Goal: Task Accomplishment & Management: Manage account settings

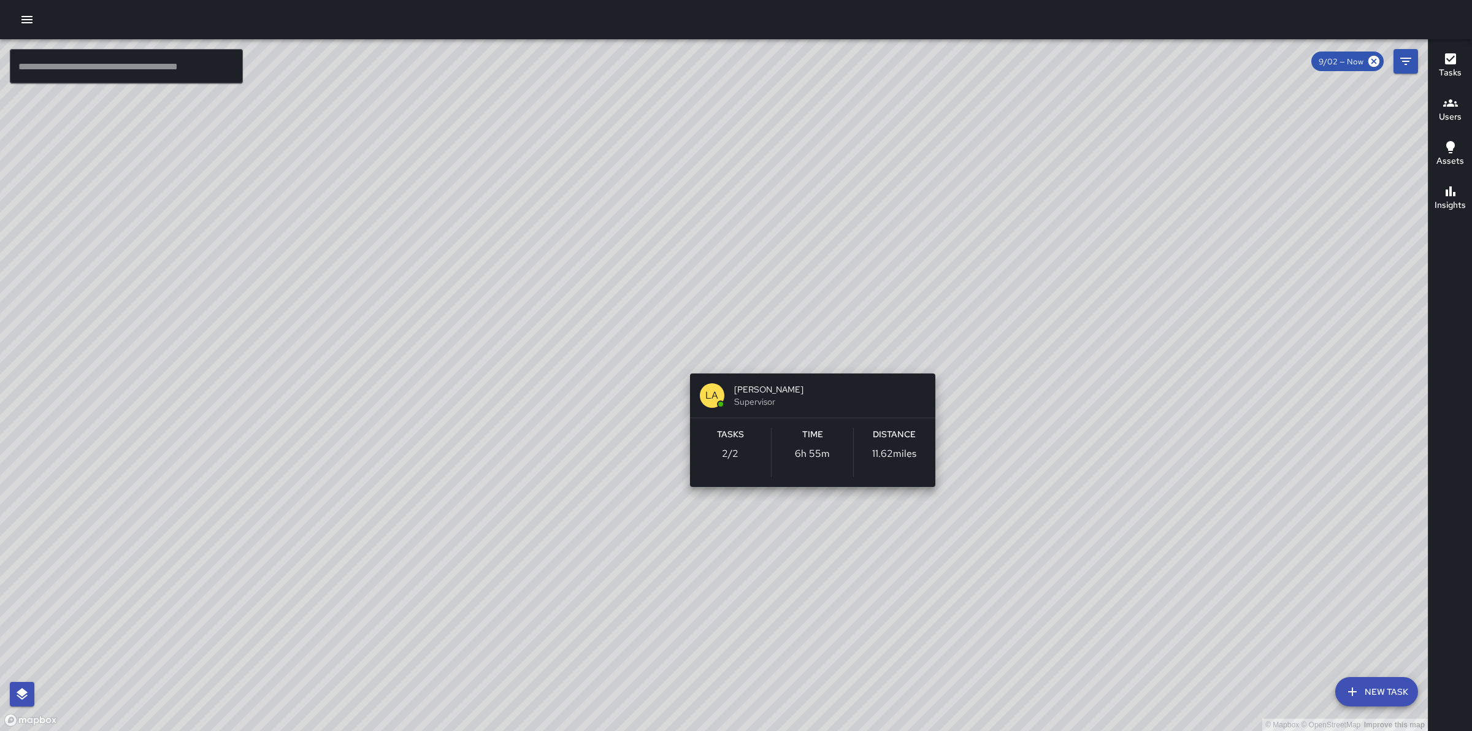
click at [807, 354] on div "© Mapbox © OpenStreetMap Improve this map LA [PERSON_NAME] Supervisor Tasks 2 /…" at bounding box center [713, 385] width 1427 height 692
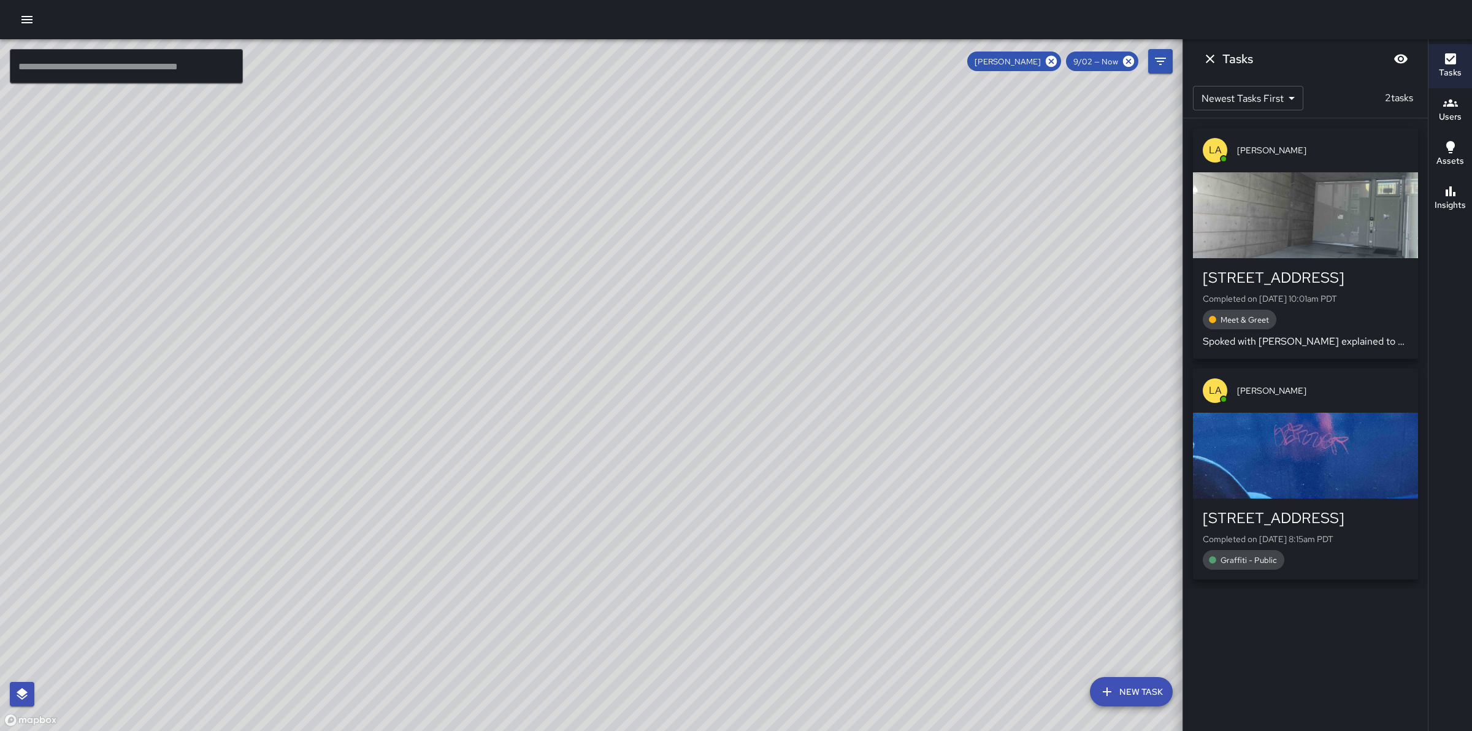
click at [807, 354] on div "© Mapbox © OpenStreetMap Improve this map" at bounding box center [713, 385] width 1427 height 692
click at [1055, 59] on icon at bounding box center [1050, 61] width 13 height 13
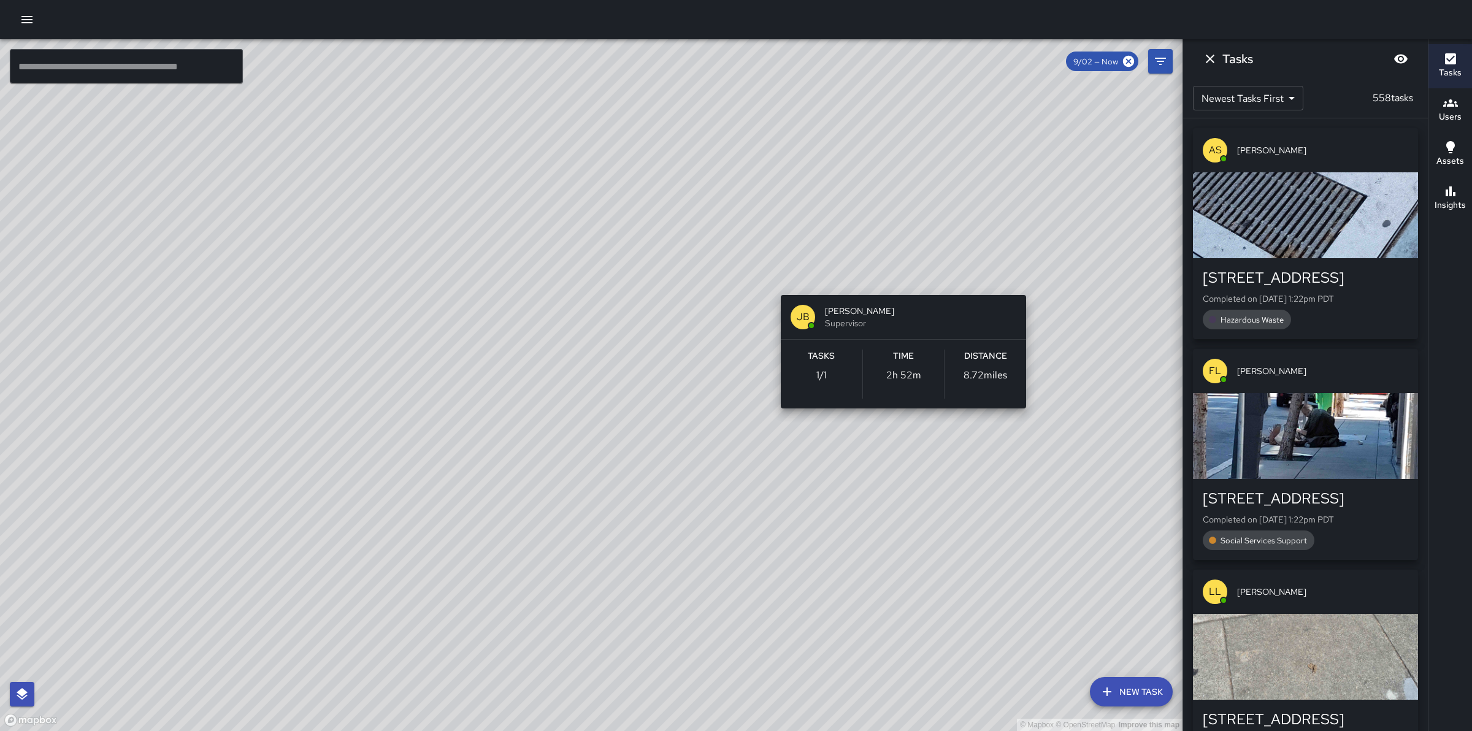
click at [779, 277] on div "© Mapbox © OpenStreetMap Improve this map [PERSON_NAME] Supervisor Tasks 1 / 1 …" at bounding box center [591, 385] width 1182 height 692
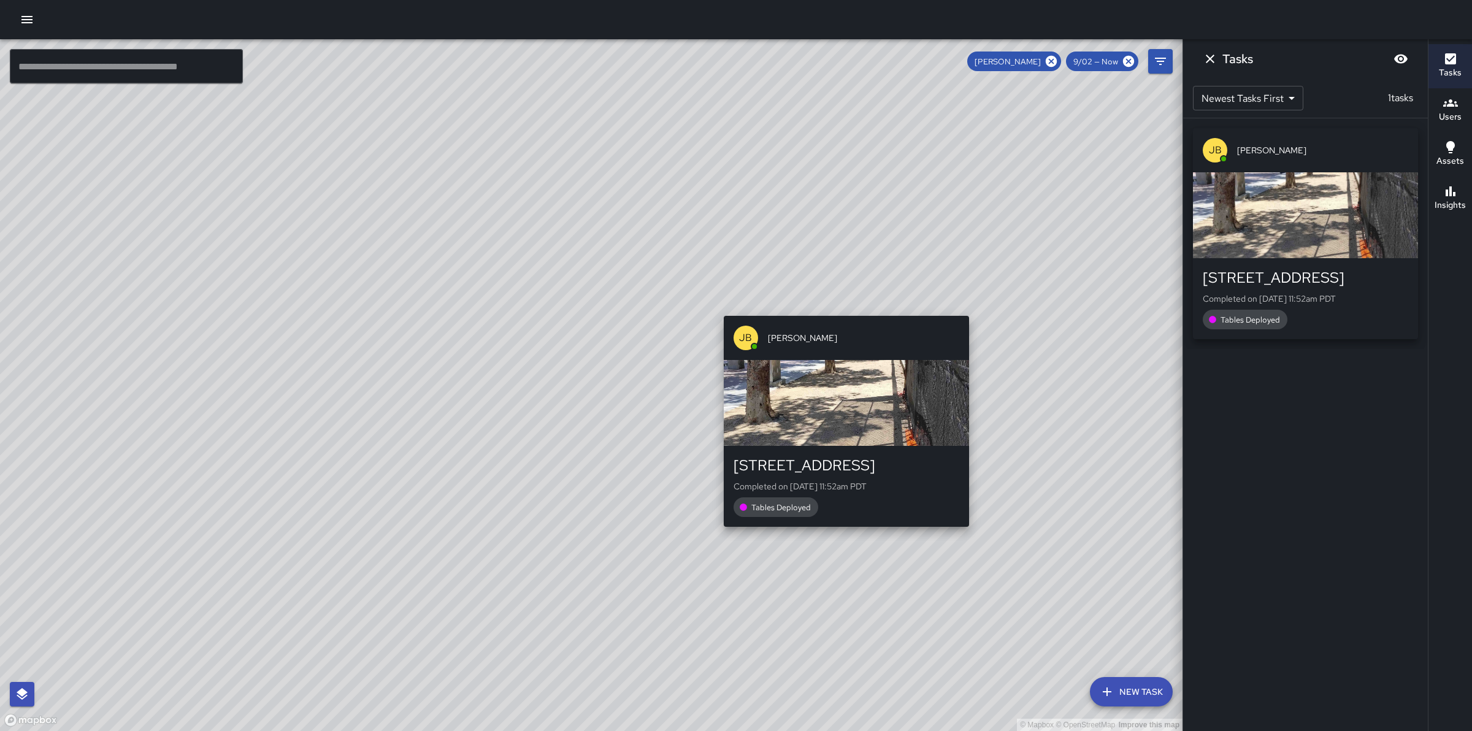
click at [719, 307] on div "© Mapbox © OpenStreetMap Improve this map [PERSON_NAME] [STREET_ADDRESS] Comple…" at bounding box center [591, 385] width 1182 height 692
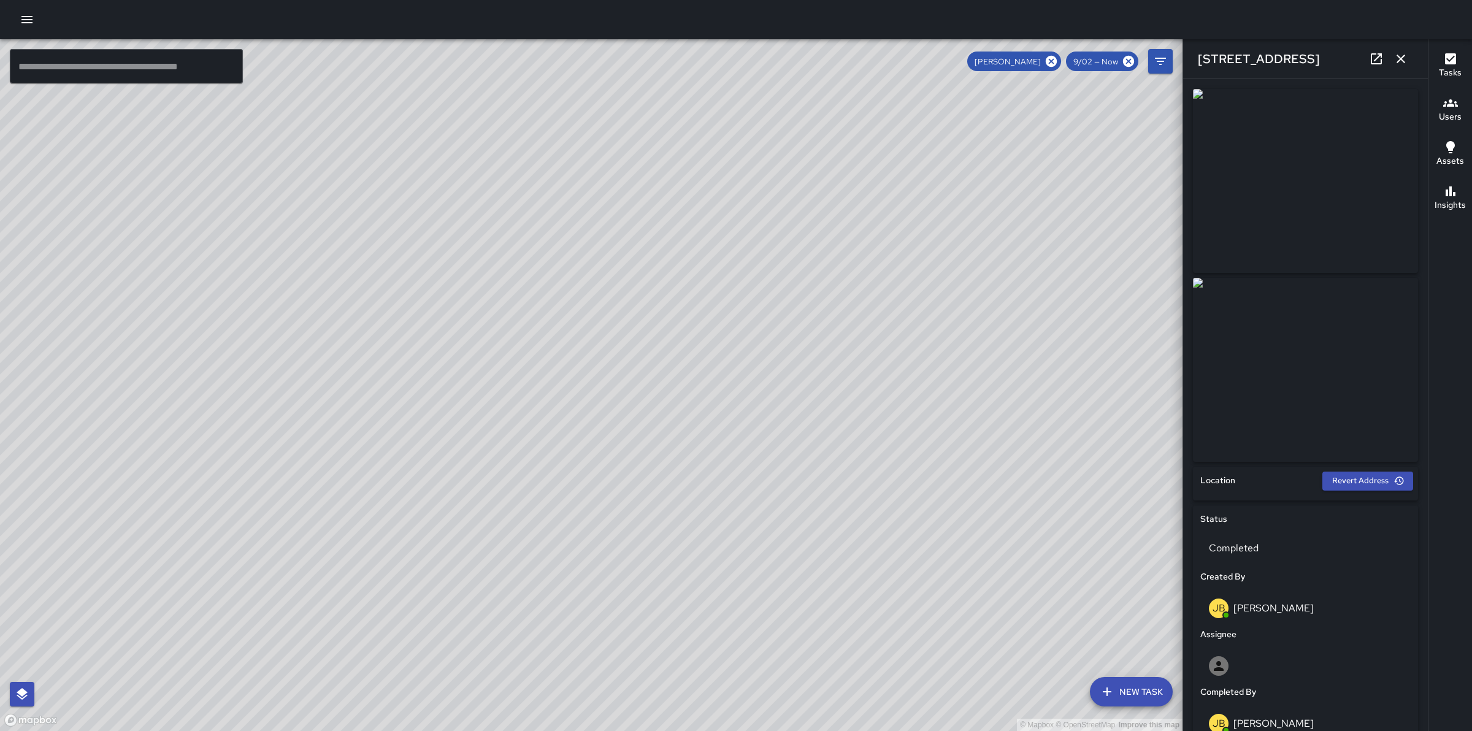
click at [1053, 59] on icon at bounding box center [1050, 61] width 11 height 11
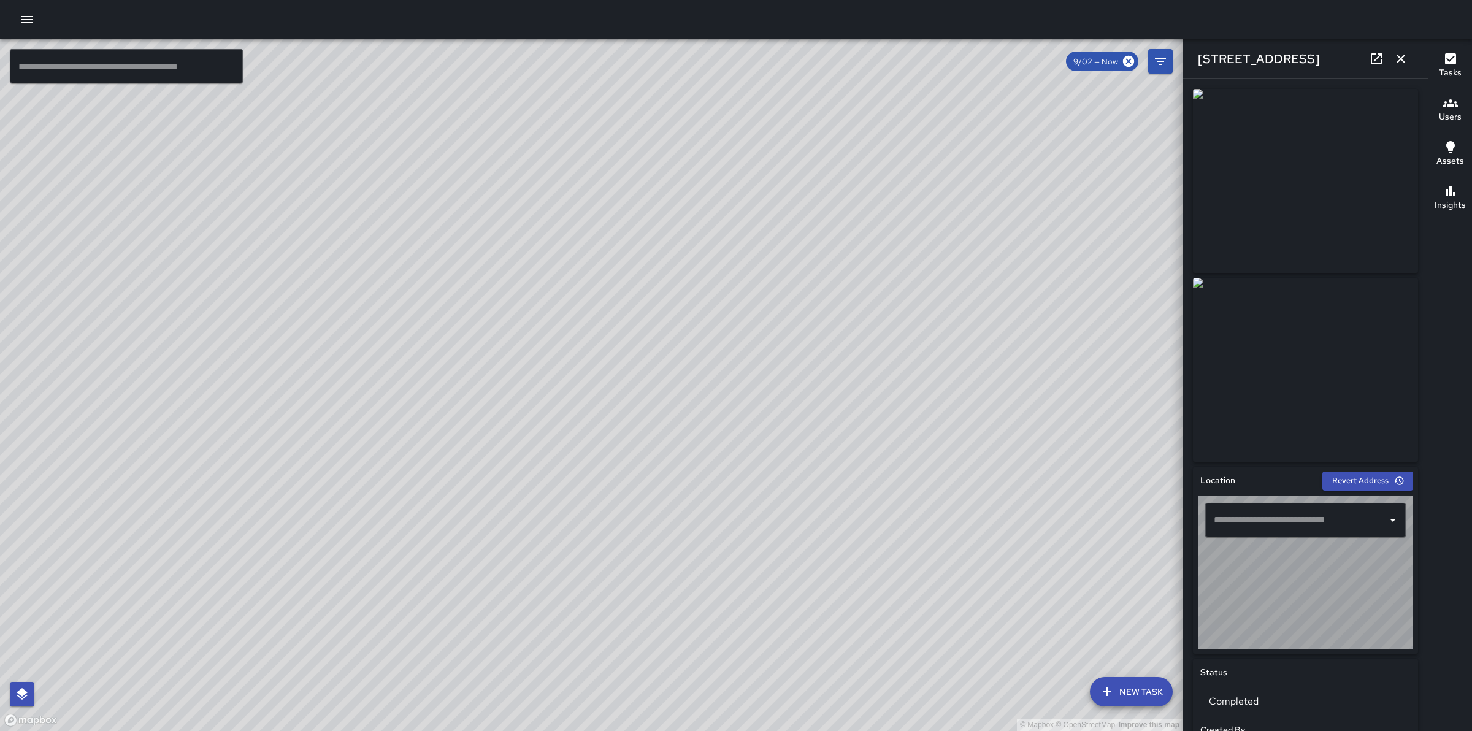
click at [1052, 57] on div "© Mapbox © OpenStreetMap Improve this map" at bounding box center [591, 385] width 1182 height 692
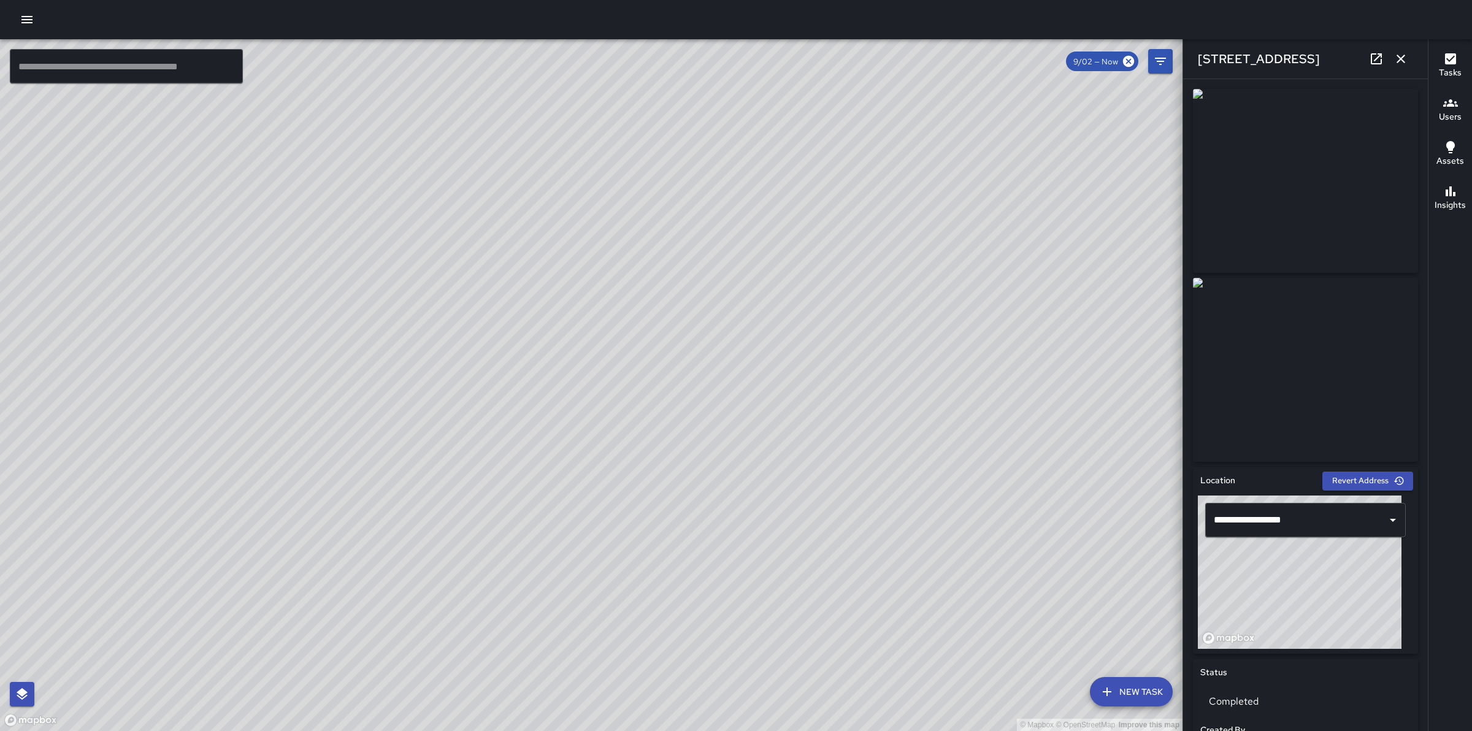
type input "**********"
click at [1402, 58] on icon "button" at bounding box center [1400, 59] width 9 height 9
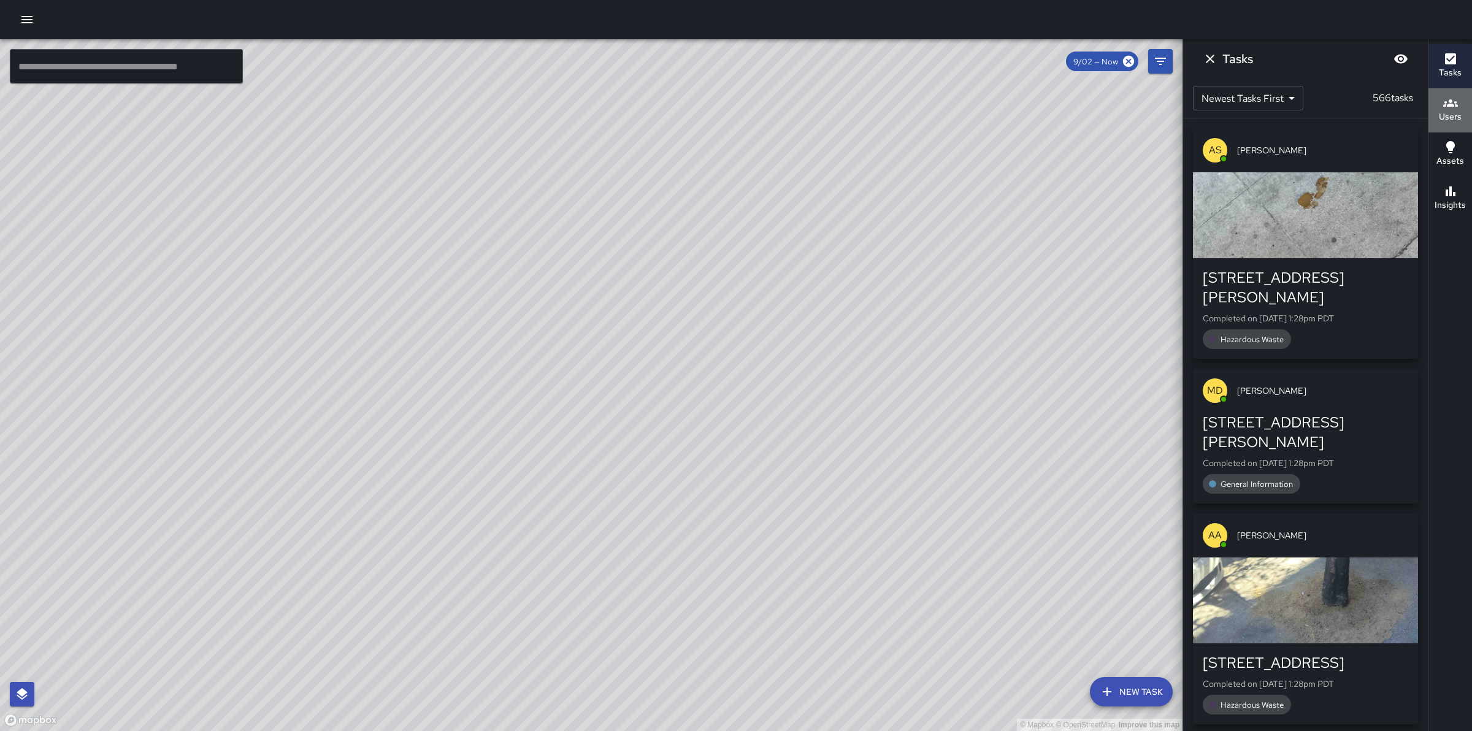
click at [1460, 115] on h6 "Users" at bounding box center [1449, 116] width 23 height 13
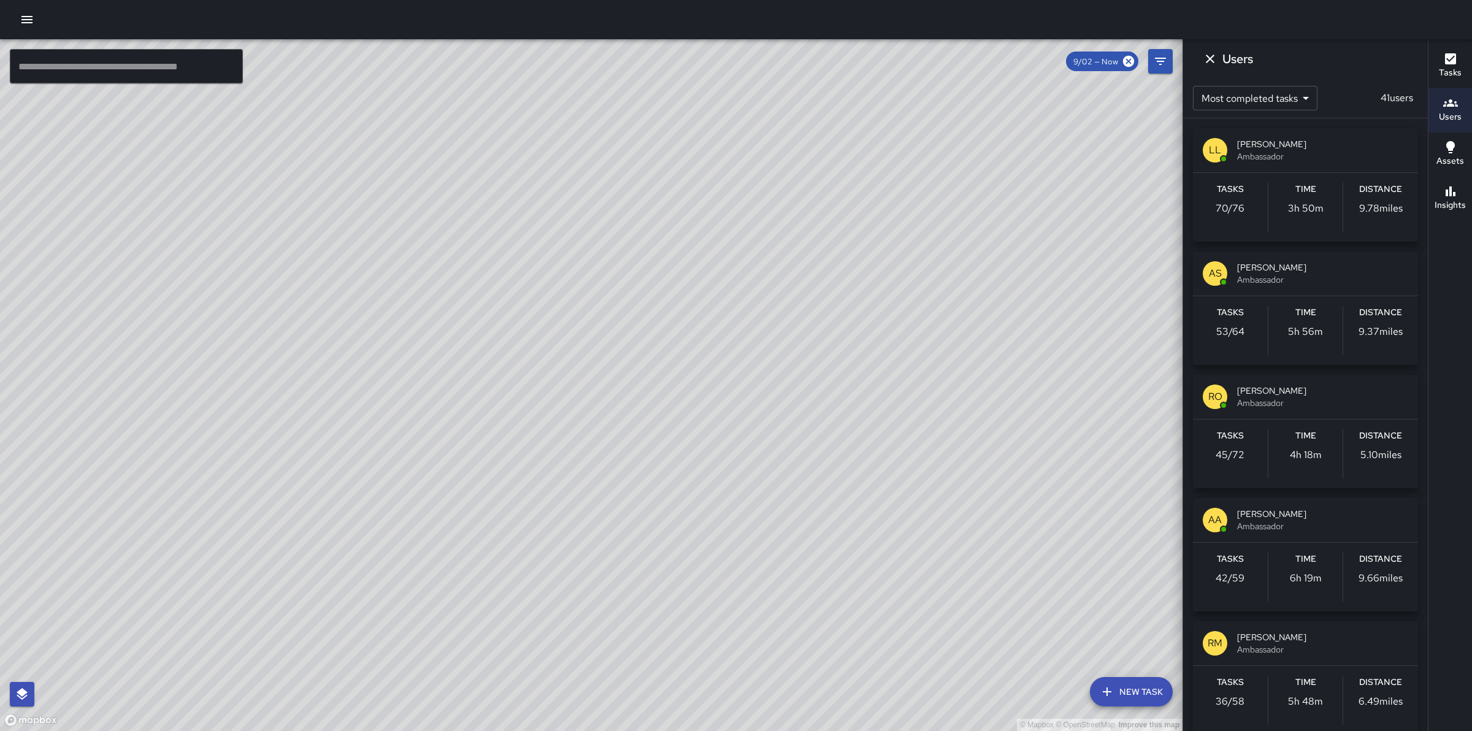
drag, startPoint x: 231, startPoint y: 384, endPoint x: 562, endPoint y: 376, distance: 330.6
click at [562, 376] on div "© Mapbox © OpenStreetMap Improve this map" at bounding box center [591, 385] width 1182 height 692
drag, startPoint x: 421, startPoint y: 371, endPoint x: 522, endPoint y: 394, distance: 103.1
click at [522, 394] on div "© Mapbox © OpenStreetMap Improve this map" at bounding box center [591, 385] width 1182 height 692
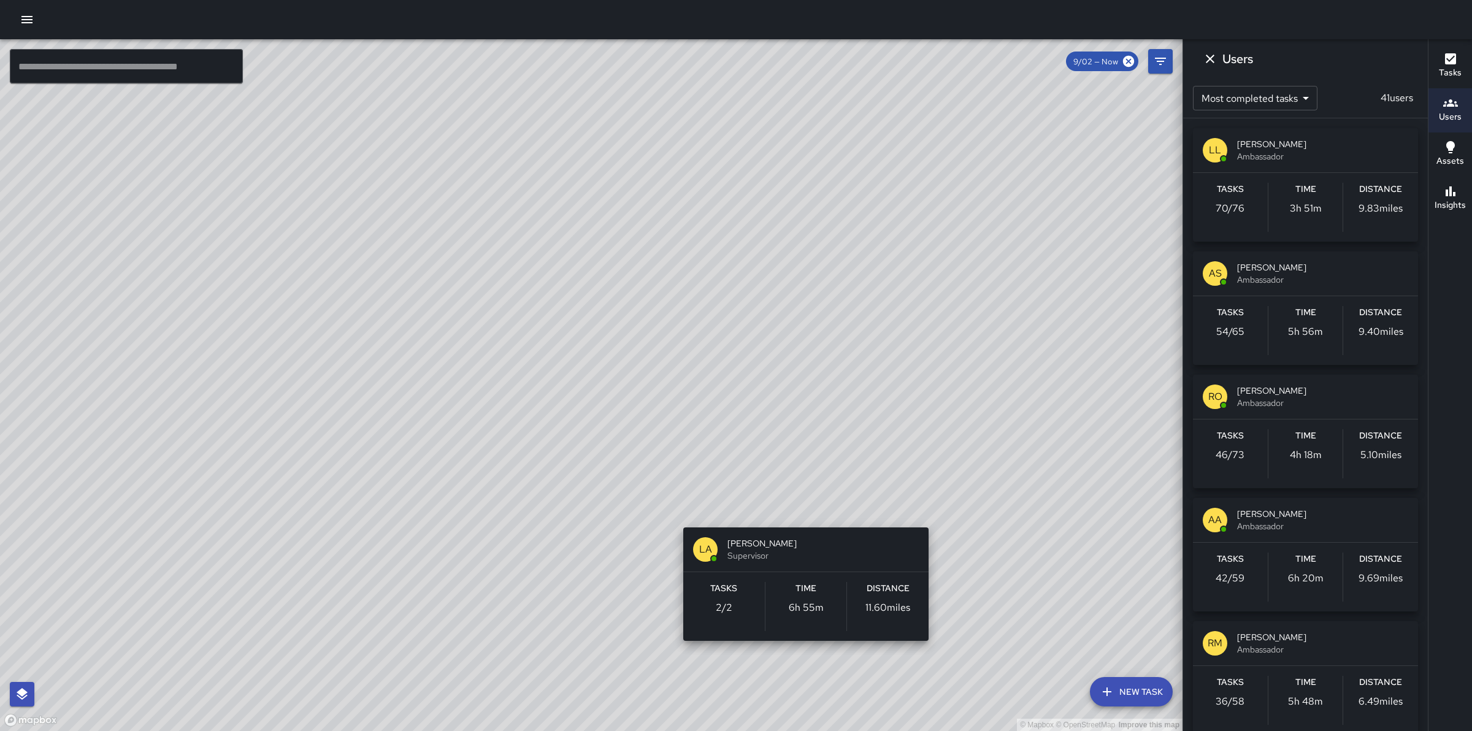
click at [804, 509] on div "© Mapbox © OpenStreetMap Improve this map LA [PERSON_NAME] Supervisor Tasks 2 /…" at bounding box center [591, 385] width 1182 height 692
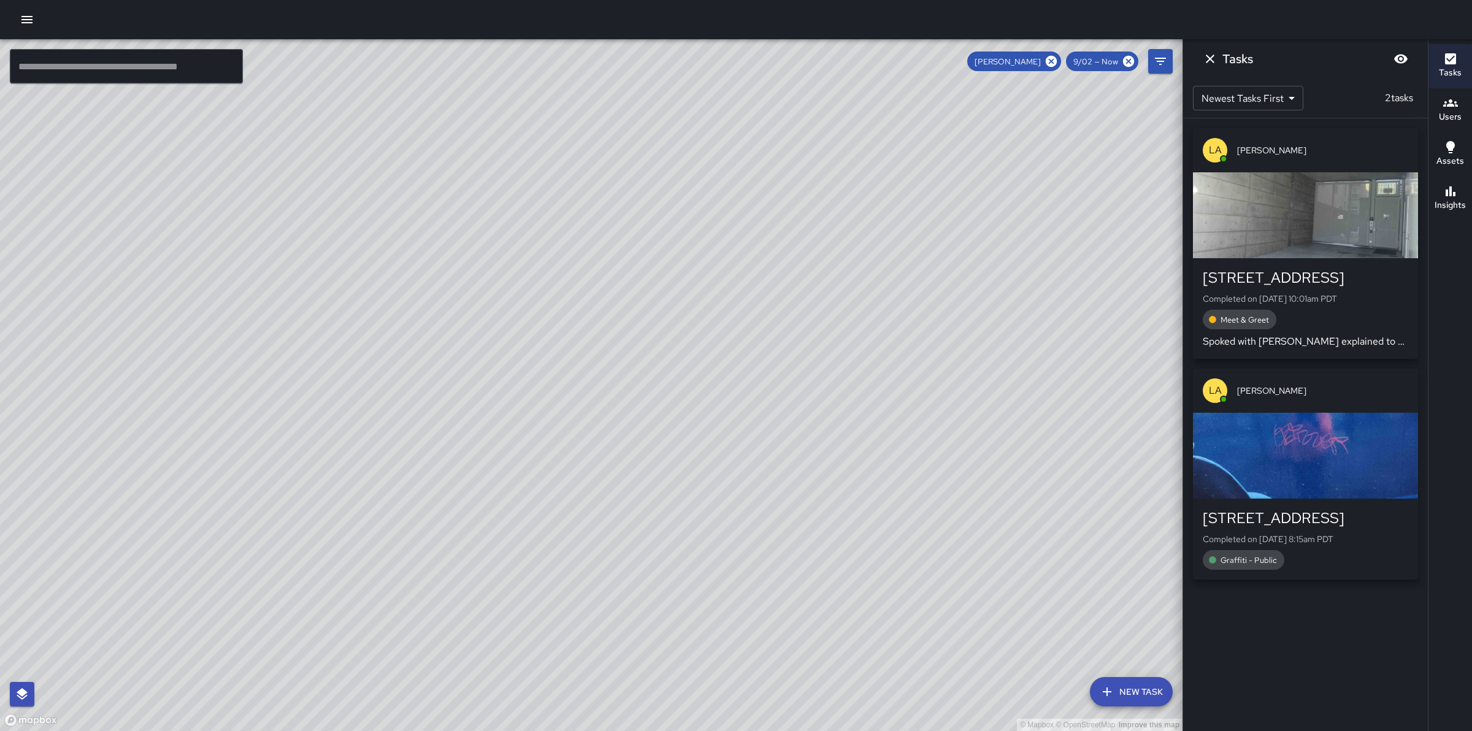
drag, startPoint x: 942, startPoint y: 578, endPoint x: 977, endPoint y: 414, distance: 166.8
click at [977, 414] on div "© Mapbox © OpenStreetMap Improve this map" at bounding box center [591, 385] width 1182 height 692
click at [1055, 60] on icon at bounding box center [1050, 61] width 11 height 11
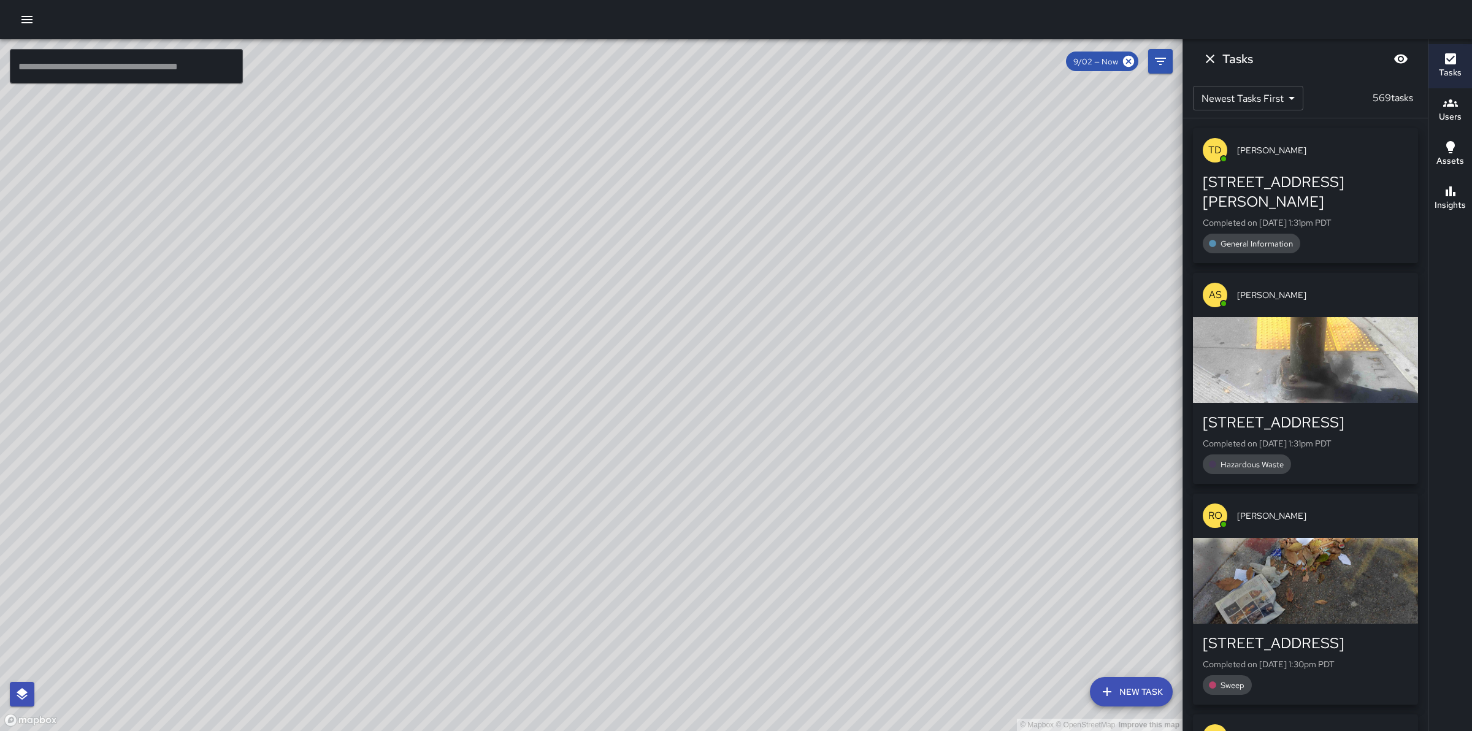
click at [1055, 60] on div "© Mapbox © OpenStreetMap Improve this map" at bounding box center [591, 385] width 1182 height 692
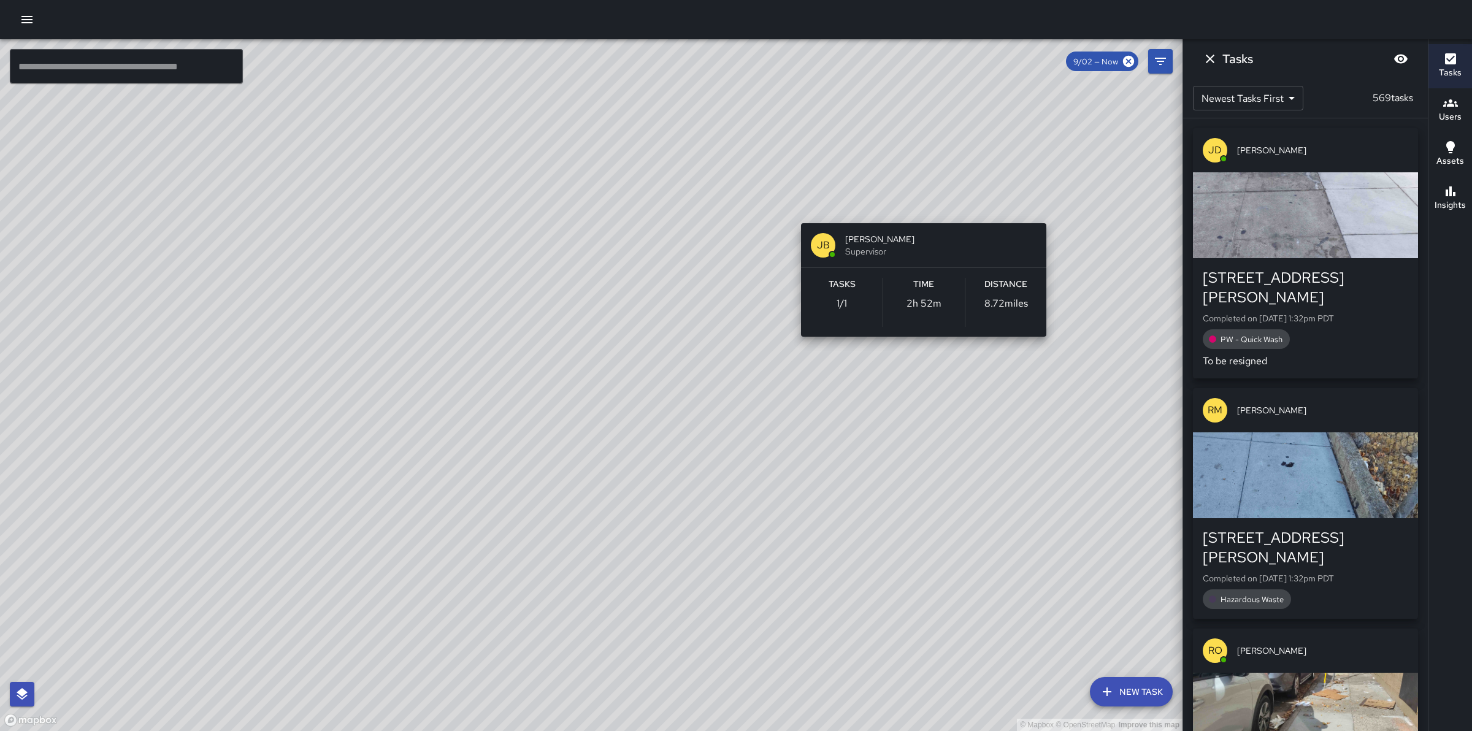
click at [1050, 207] on div "© Mapbox © OpenStreetMap Improve this map [PERSON_NAME] Supervisor Tasks 1 / 1 …" at bounding box center [591, 385] width 1182 height 692
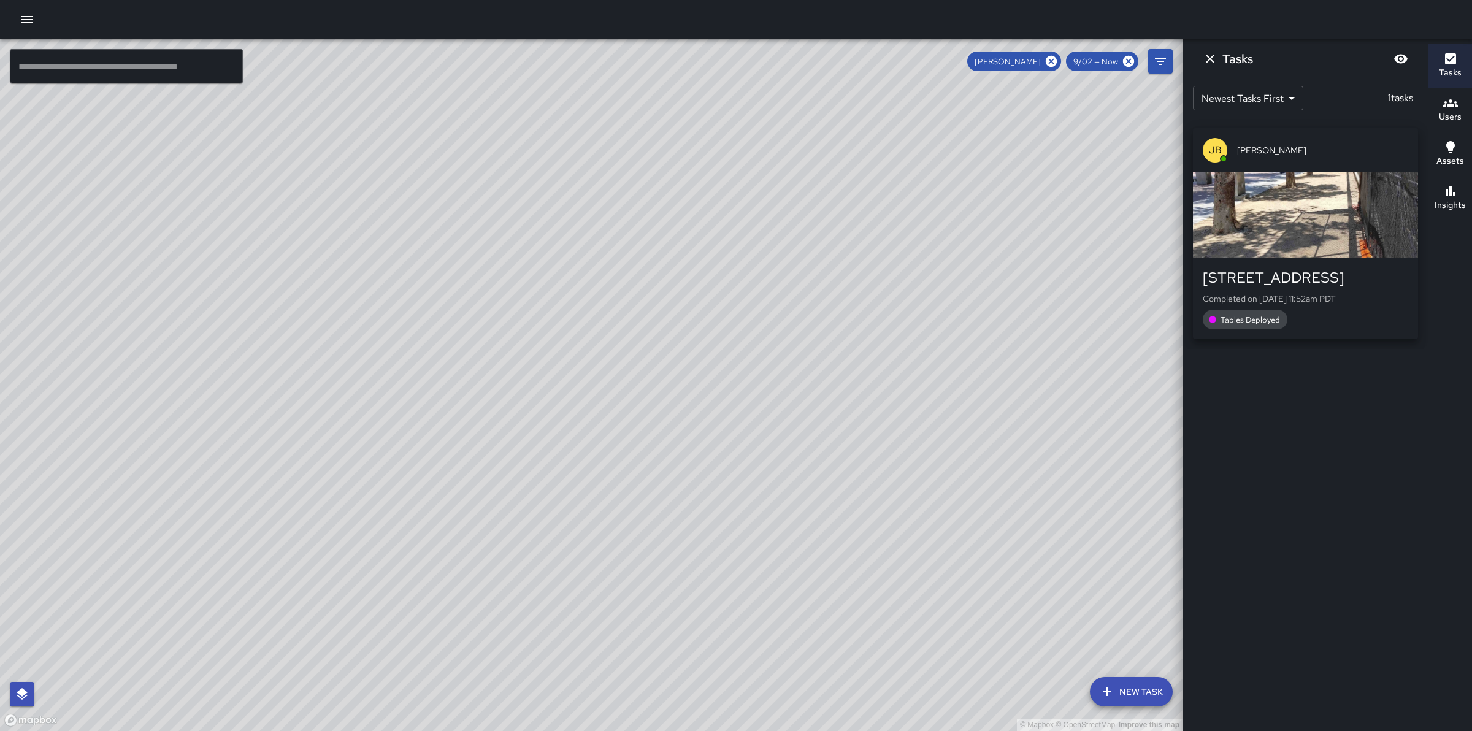
click at [1050, 207] on div "© Mapbox © OpenStreetMap Improve this map" at bounding box center [591, 385] width 1182 height 692
drag, startPoint x: 986, startPoint y: 440, endPoint x: 860, endPoint y: 439, distance: 126.3
click at [860, 439] on div "© Mapbox © OpenStreetMap Improve this map" at bounding box center [591, 385] width 1182 height 692
